Goal: Navigation & Orientation: Find specific page/section

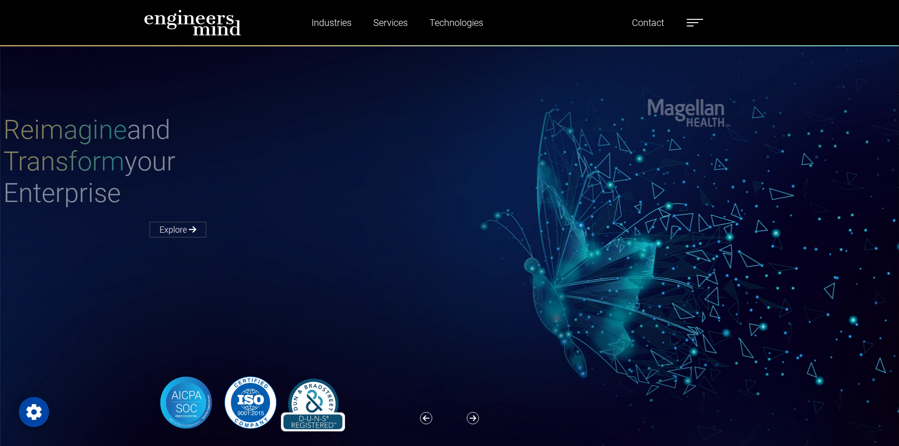
click at [702, 21] on label at bounding box center [695, 23] width 17 height 12
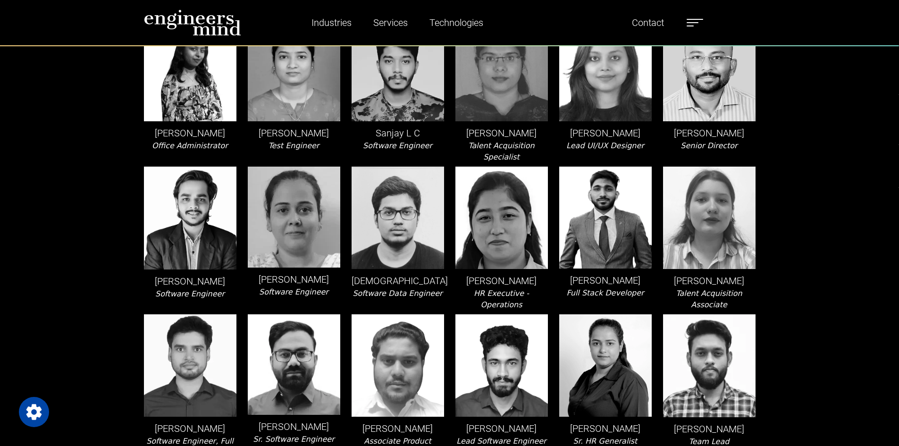
scroll to position [2087, 0]
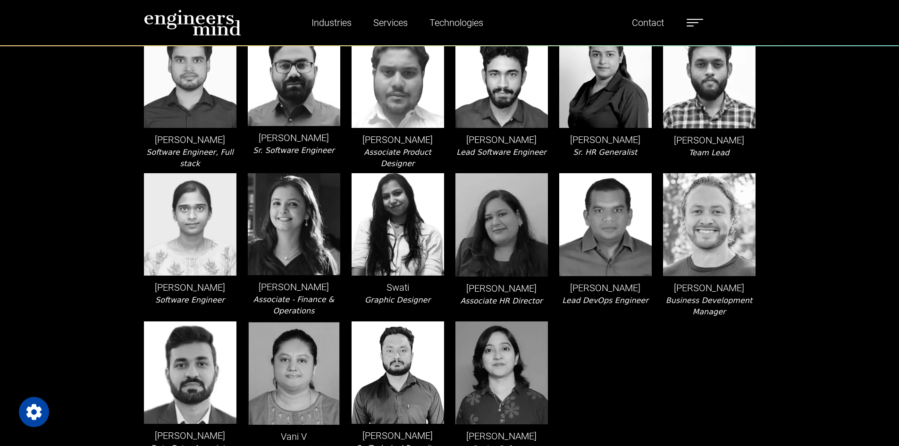
drag, startPoint x: 573, startPoint y: 195, endPoint x: 636, endPoint y: 204, distance: 64.0
click at [636, 281] on p "[PERSON_NAME]" at bounding box center [605, 288] width 93 height 14
drag, startPoint x: 569, startPoint y: 219, endPoint x: 642, endPoint y: 223, distance: 72.8
click at [642, 296] on icon "Lead DevOps Engineer" at bounding box center [605, 300] width 86 height 9
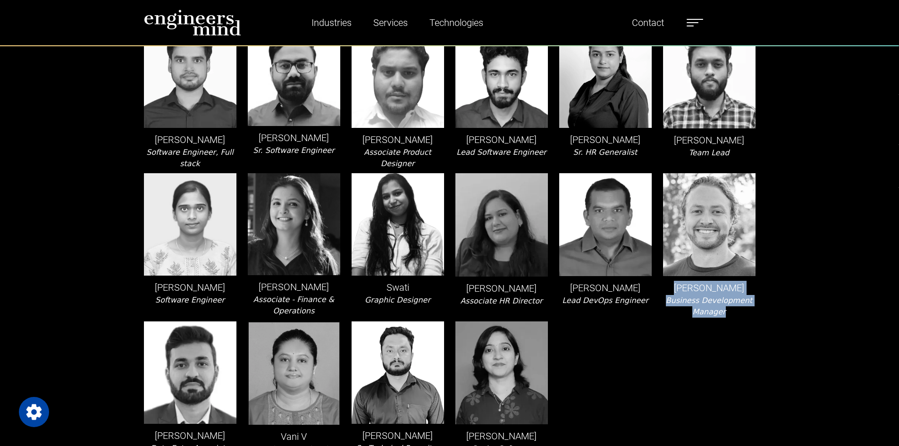
drag, startPoint x: 680, startPoint y: 198, endPoint x: 736, endPoint y: 215, distance: 59.3
click at [736, 215] on div "[PERSON_NAME] Business Development Manager" at bounding box center [710, 245] width 104 height 144
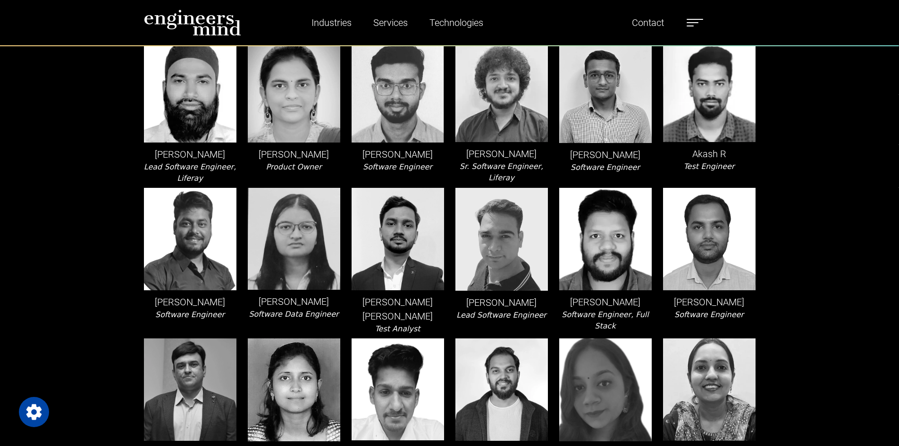
scroll to position [0, 0]
